Goal: Task Accomplishment & Management: Complete application form

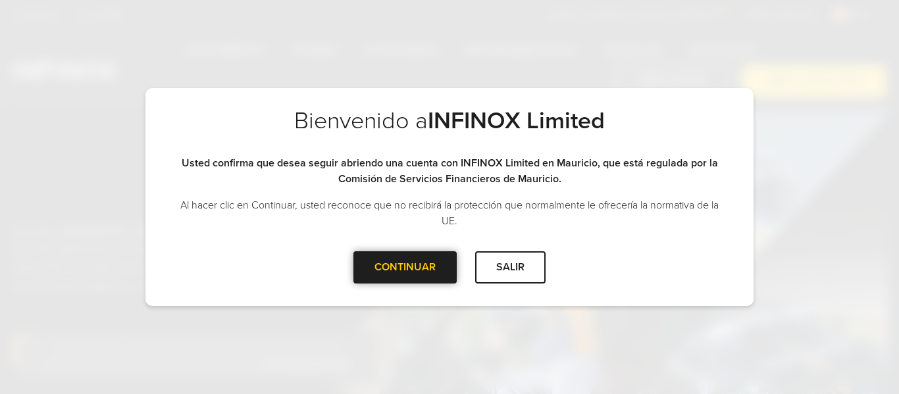
click at [418, 273] on div "CONTINUAR" at bounding box center [405, 267] width 103 height 32
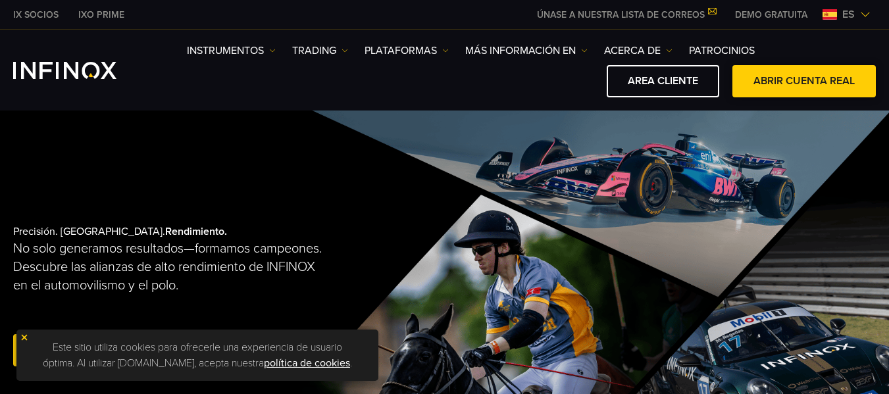
click at [818, 86] on link "ABRIR CUENTA REAL" at bounding box center [805, 81] width 144 height 32
